Goal: Information Seeking & Learning: Stay updated

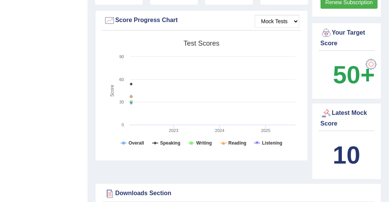
scroll to position [228, 0]
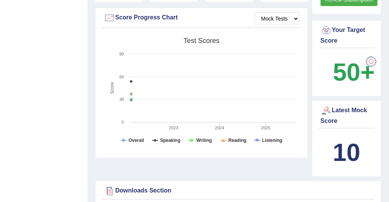
click at [356, 113] on div "Latest Mock Score" at bounding box center [347, 115] width 52 height 21
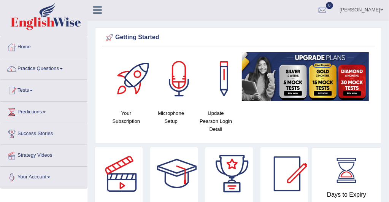
scroll to position [0, 0]
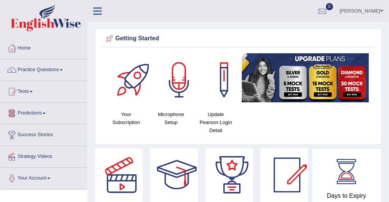
click at [48, 112] on link "Predictions" at bounding box center [43, 112] width 87 height 19
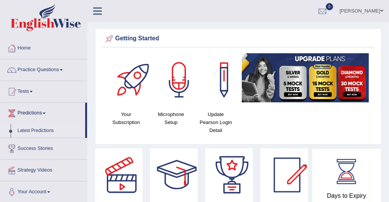
click at [43, 131] on link "Latest Predictions" at bounding box center [49, 131] width 71 height 14
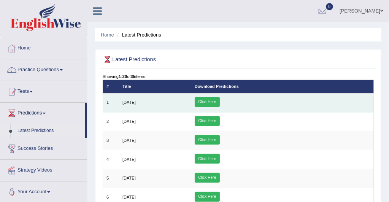
click at [220, 102] on link "Click Here" at bounding box center [207, 102] width 25 height 10
